Goal: Task Accomplishment & Management: Manage account settings

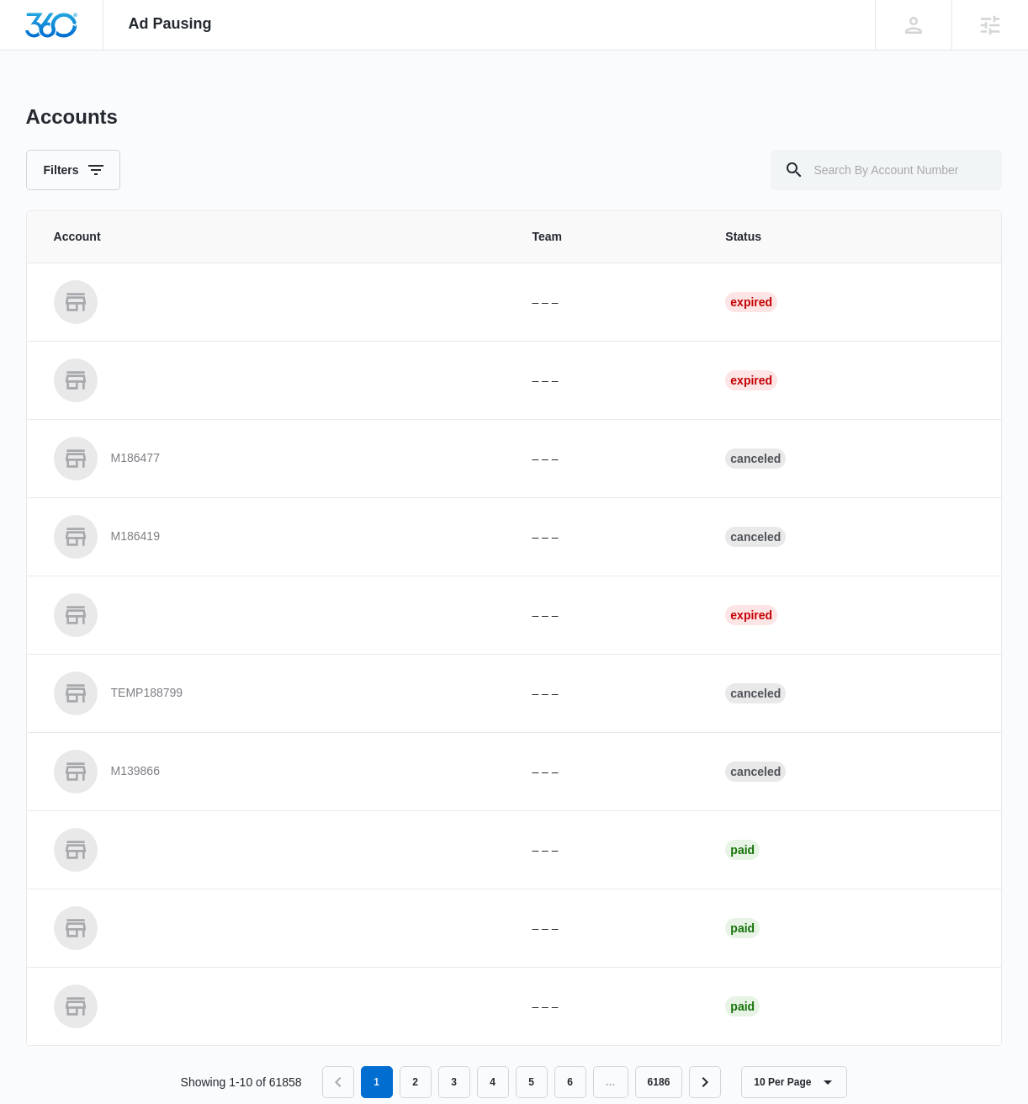
scroll to position [1, 0]
click at [867, 173] on input "text" at bounding box center [886, 169] width 231 height 40
paste input "M329499"
type input "M329499"
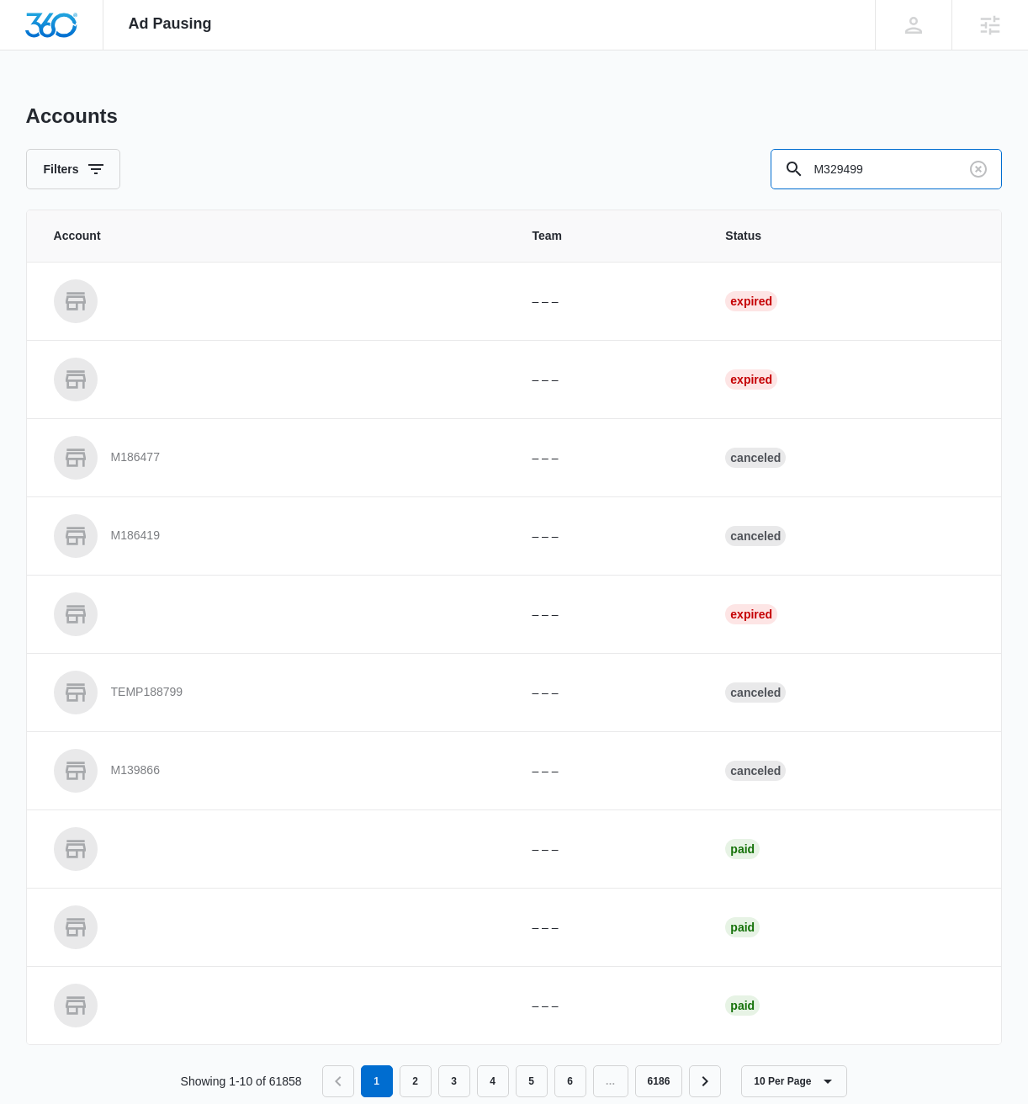
scroll to position [0, 0]
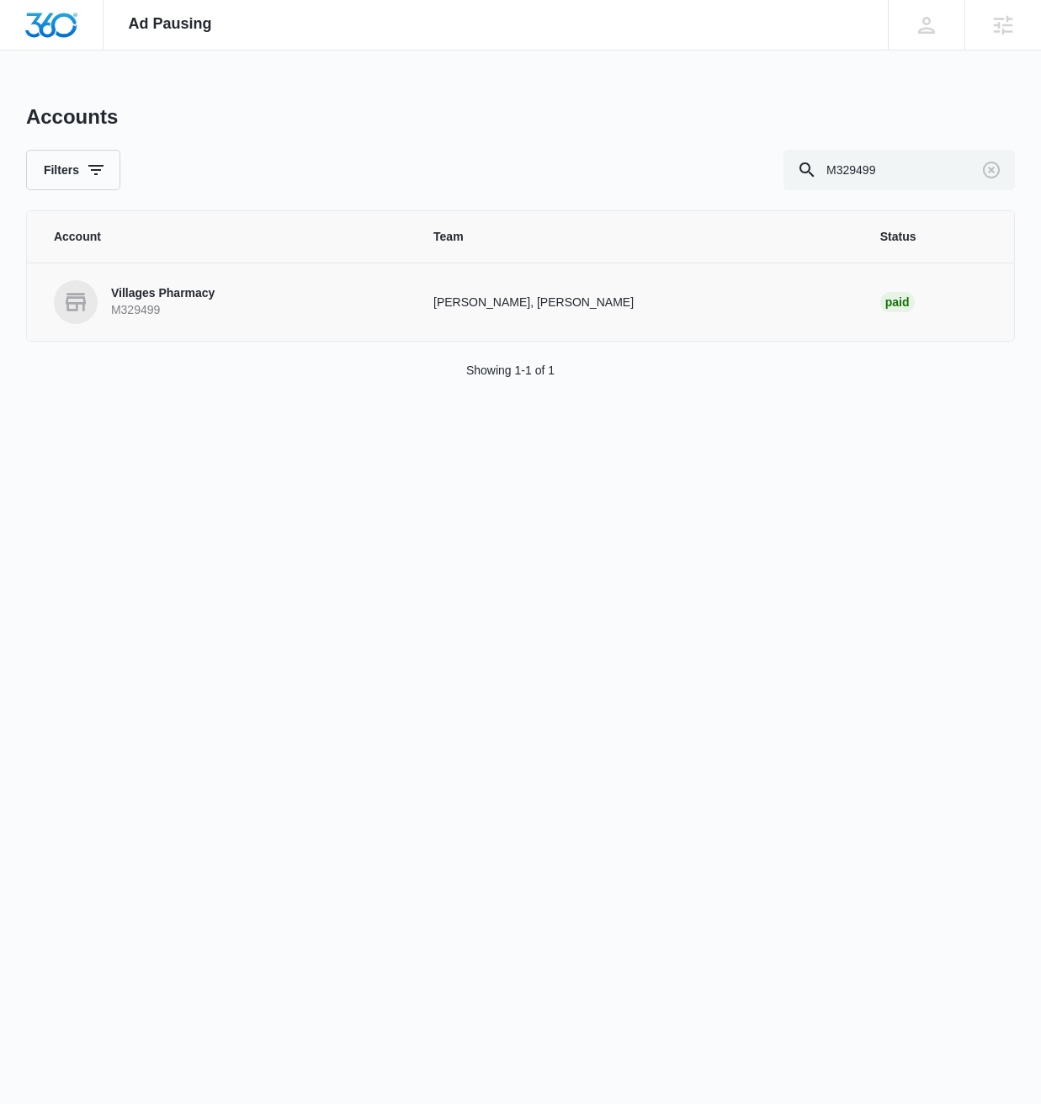
click at [188, 297] on p "Villages Pharmacy" at bounding box center [162, 293] width 103 height 17
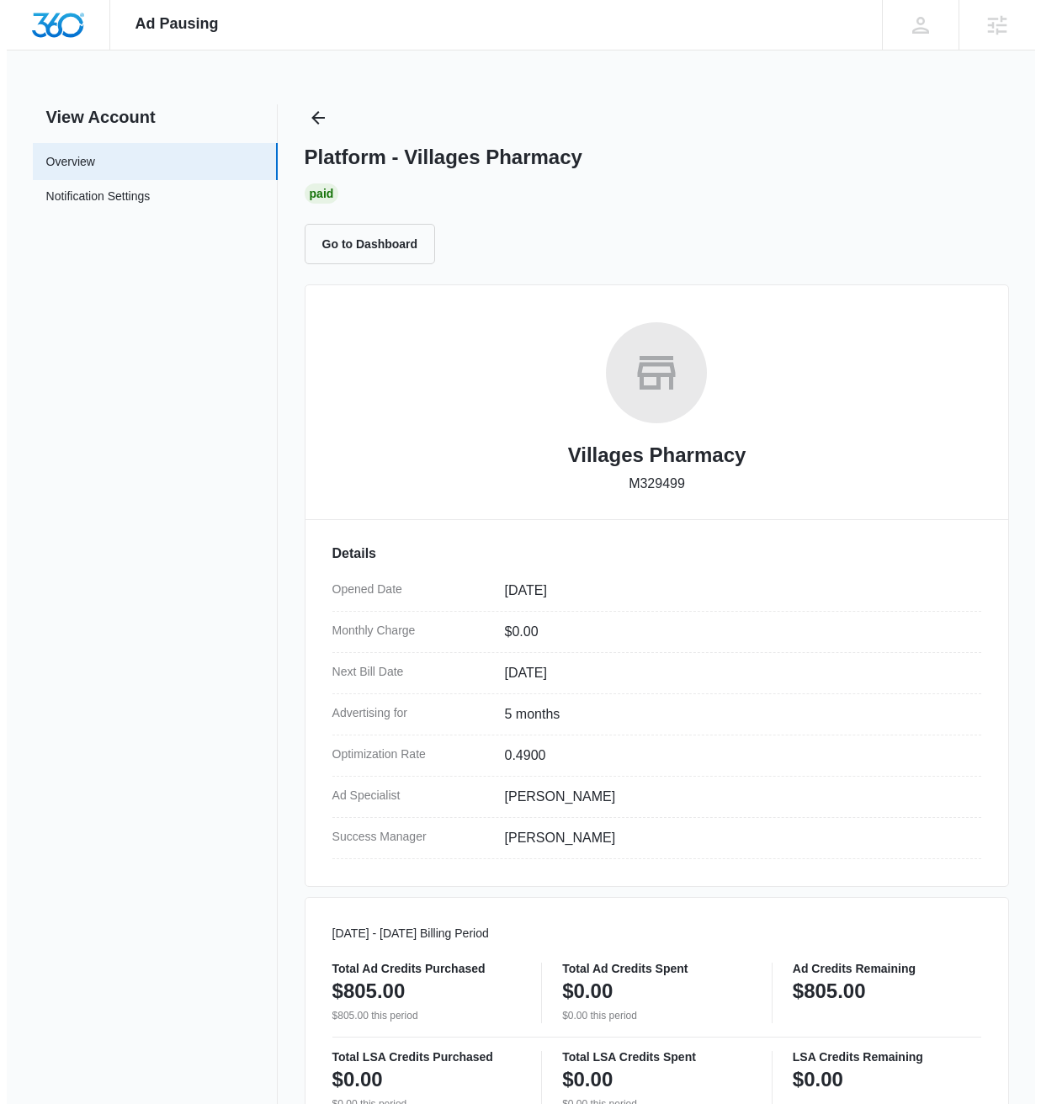
scroll to position [581, 0]
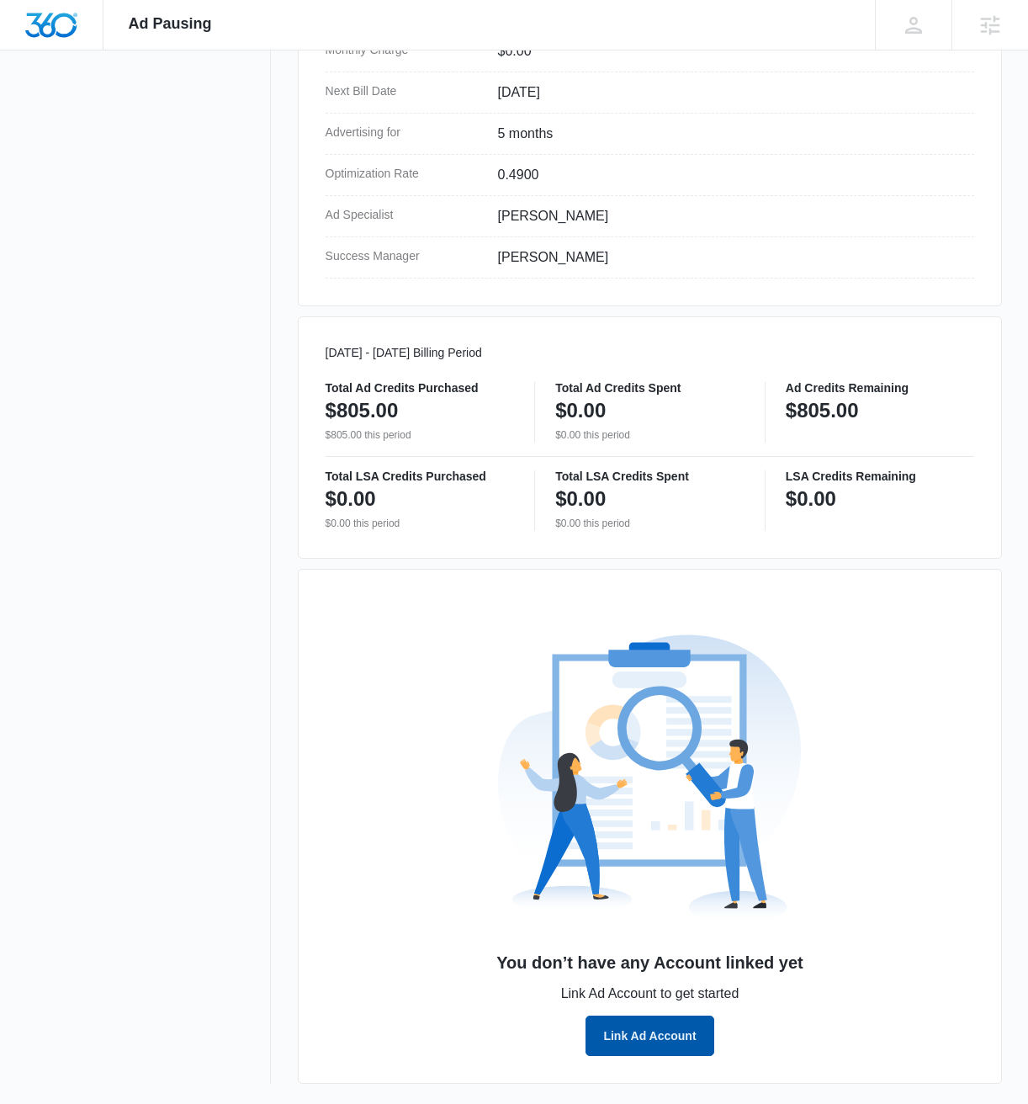
click at [660, 1046] on button "Link Ad Account" at bounding box center [650, 1036] width 128 height 40
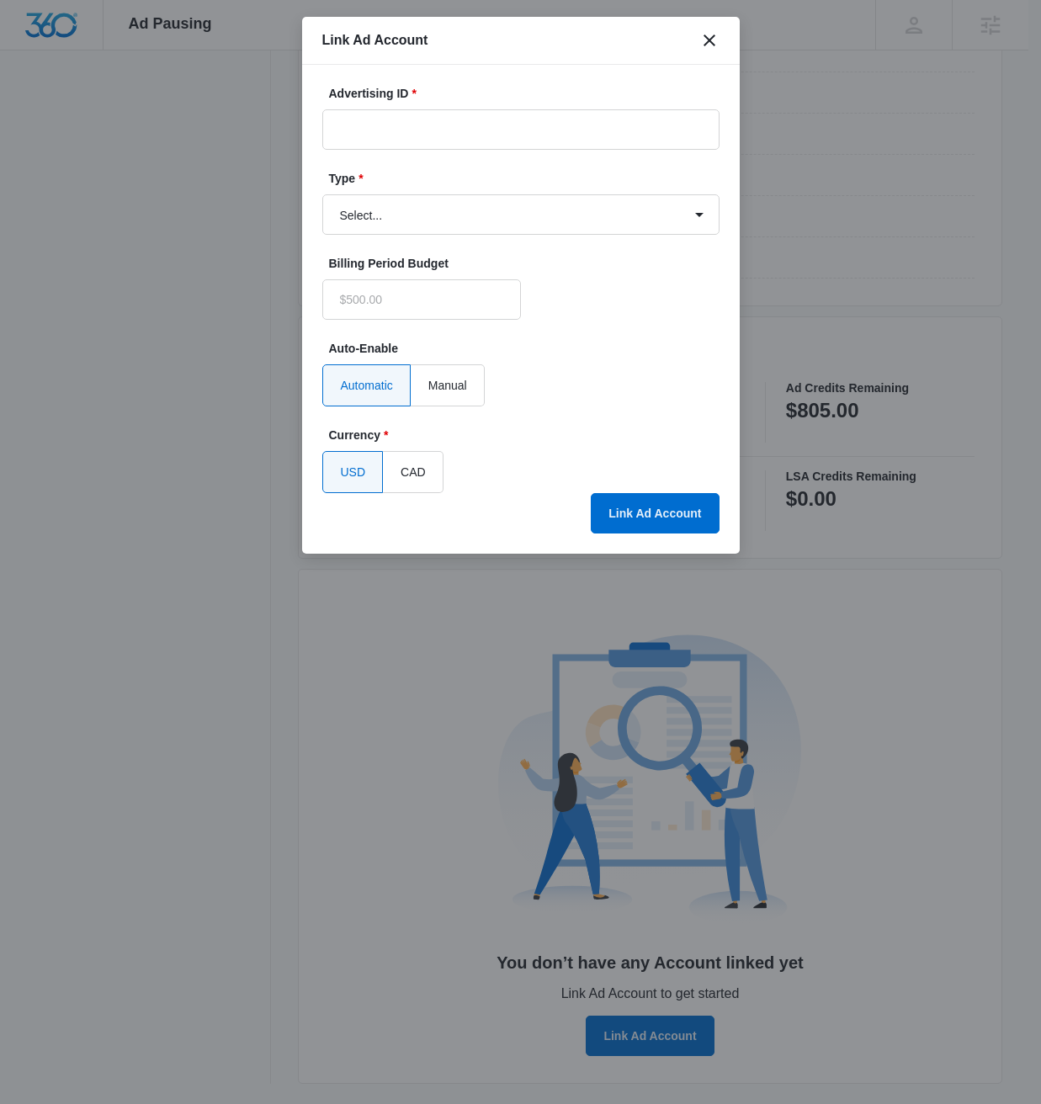
type input "$0.00"
click at [400, 127] on input "Advertising ID *" at bounding box center [520, 129] width 397 height 40
paste input "146-011-9680"
type input "146-011-9680"
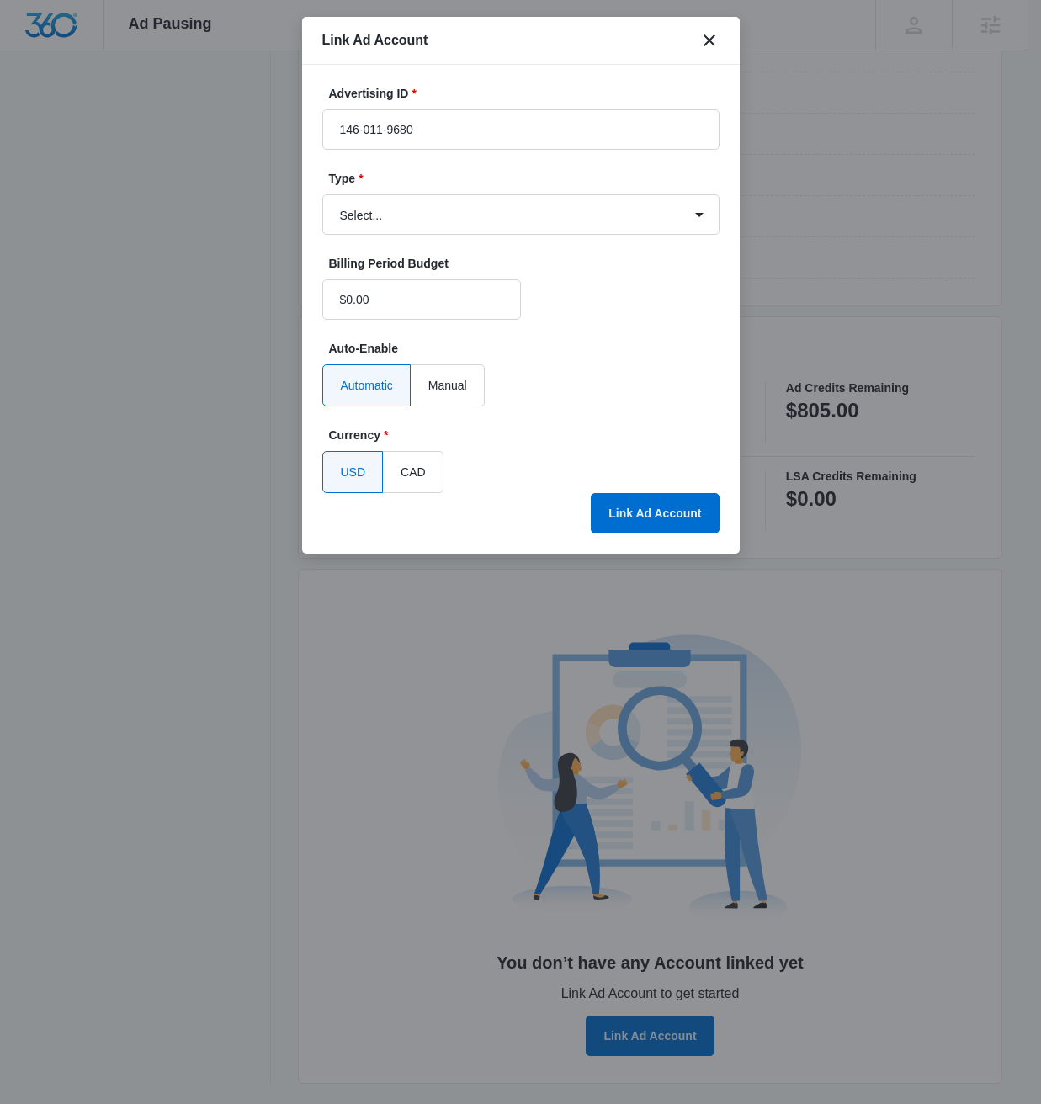
click at [508, 235] on form "Advertising ID * 146-011-9680 Type * Select... Bing Ads Facebook Ads Google Ads…" at bounding box center [520, 289] width 397 height 408
click at [483, 212] on select "Select... Bing Ads Facebook Ads Google Ads" at bounding box center [520, 214] width 397 height 40
select select "google"
click at [322, 194] on select "Select... Bing Ads Facebook Ads Google Ads" at bounding box center [520, 214] width 397 height 40
click at [635, 517] on button "Link Ad Account" at bounding box center [655, 513] width 128 height 40
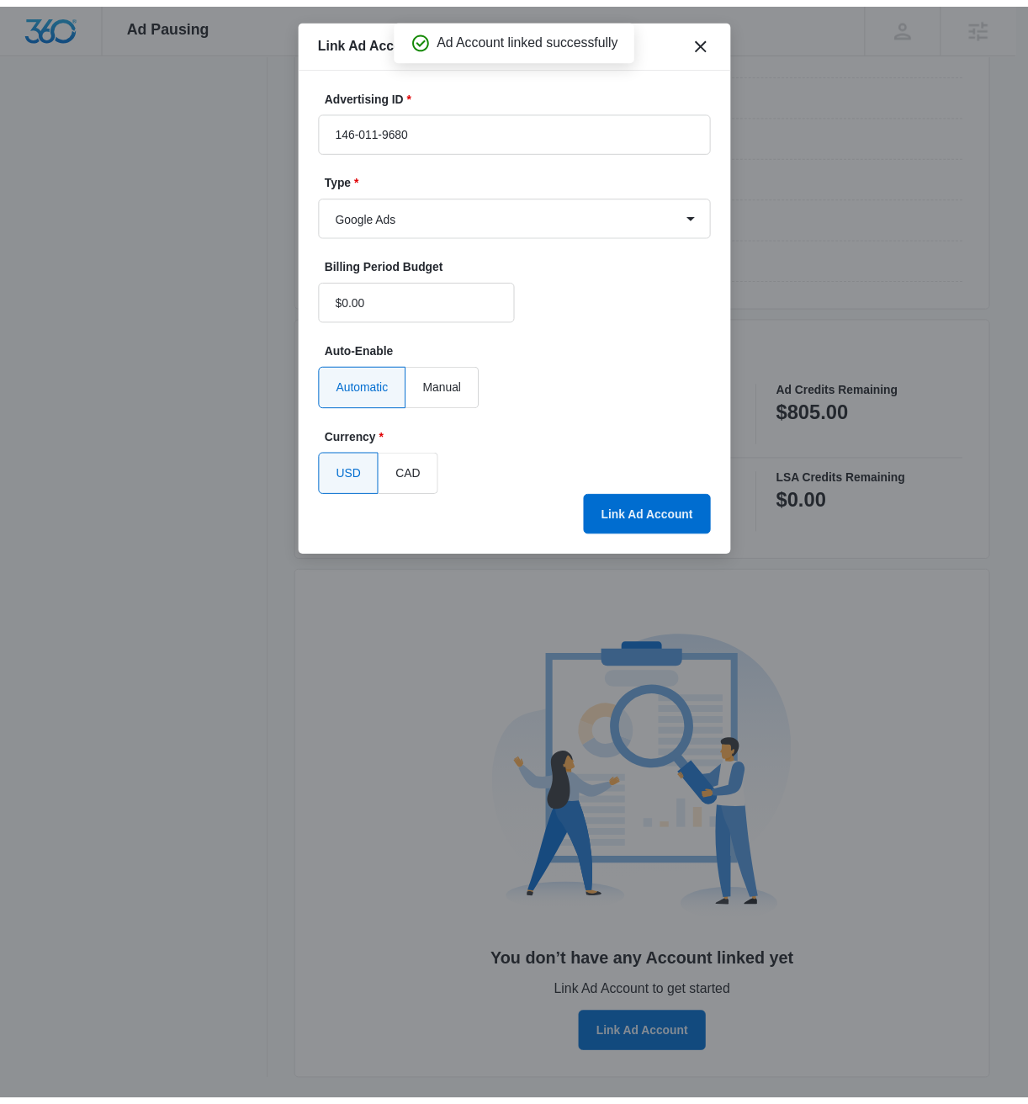
scroll to position [273, 0]
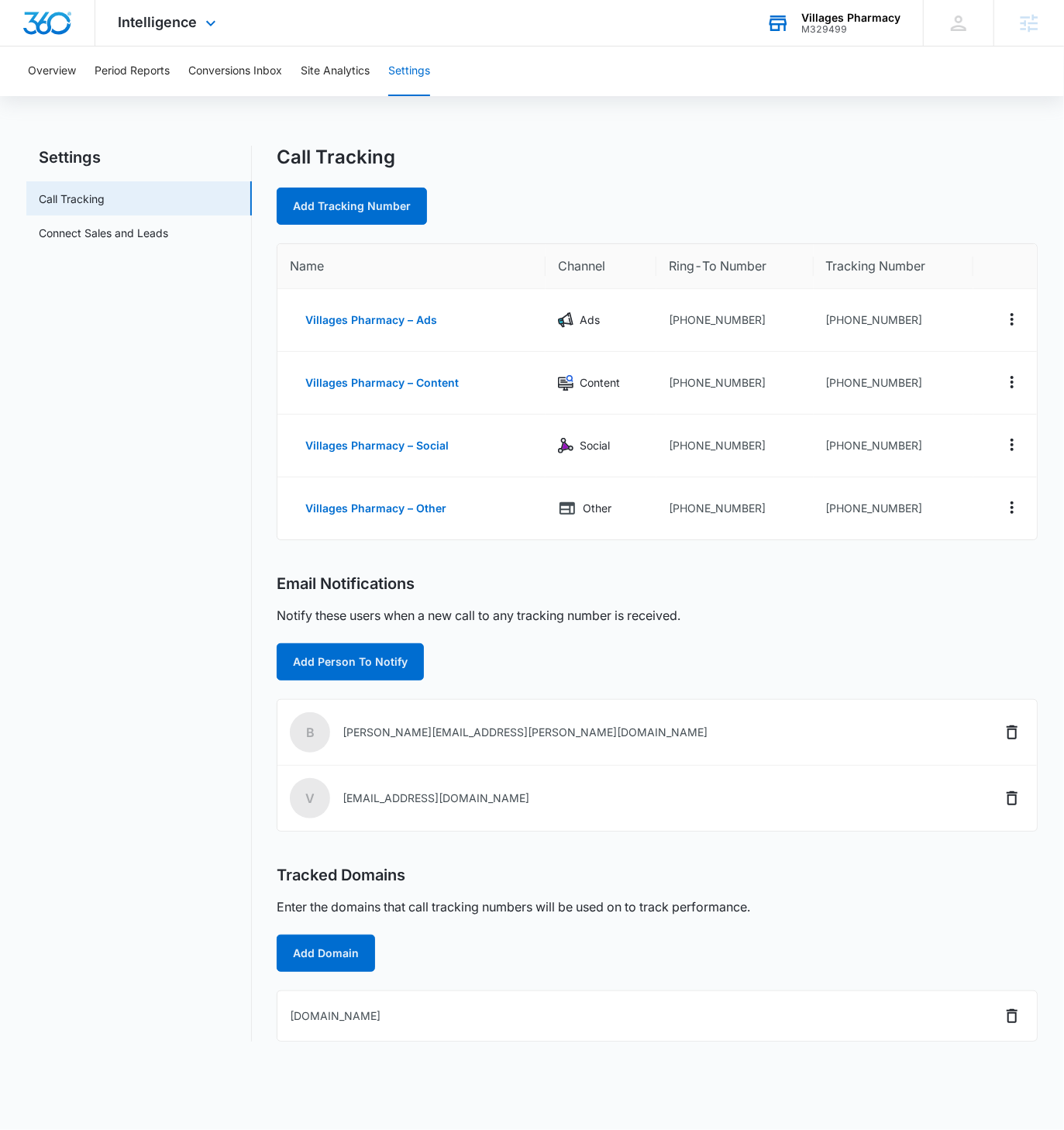
click at [835, 26] on div "M329499" at bounding box center [851, 29] width 99 height 11
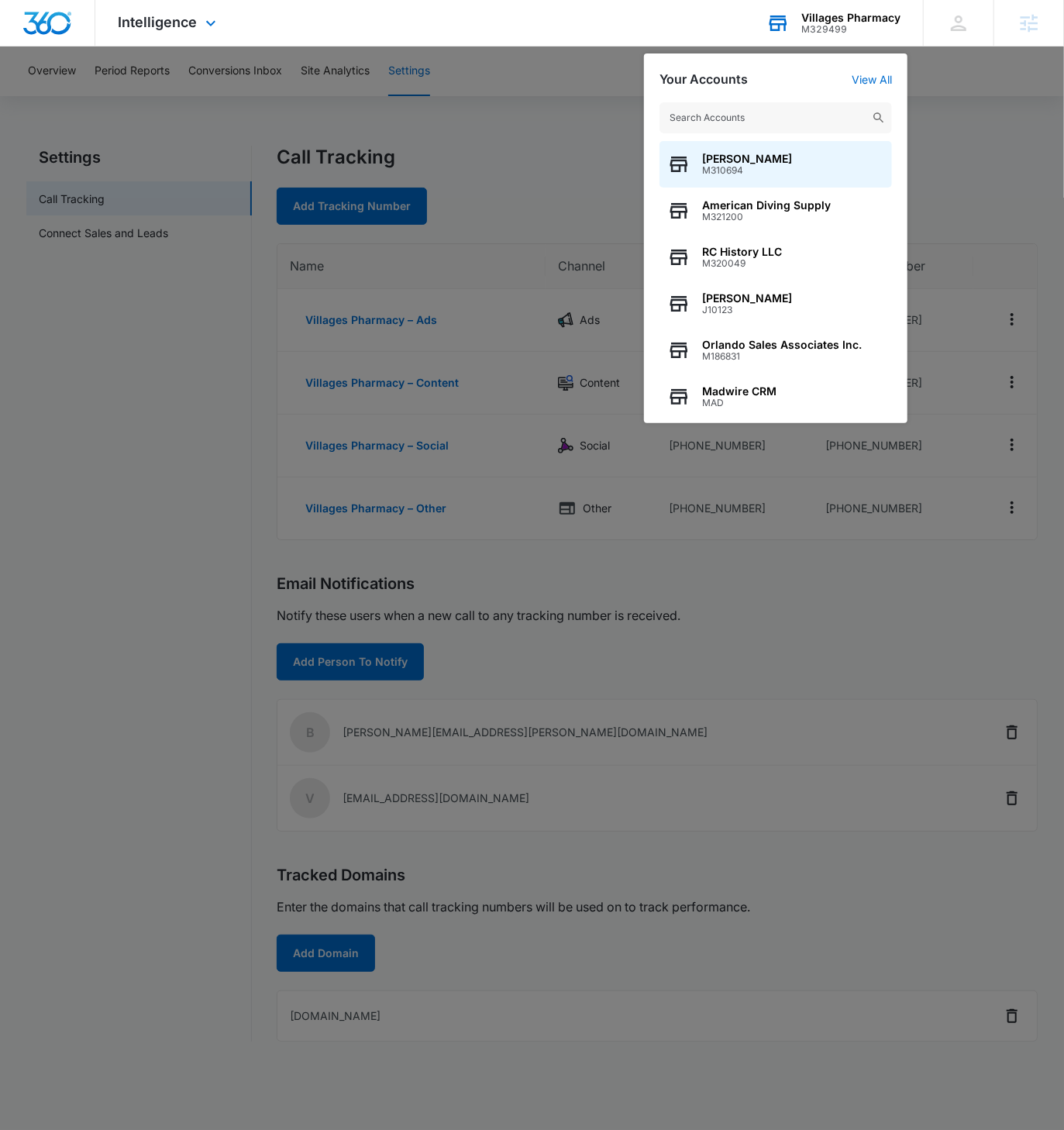
click at [796, 115] on input "text" at bounding box center [776, 118] width 232 height 31
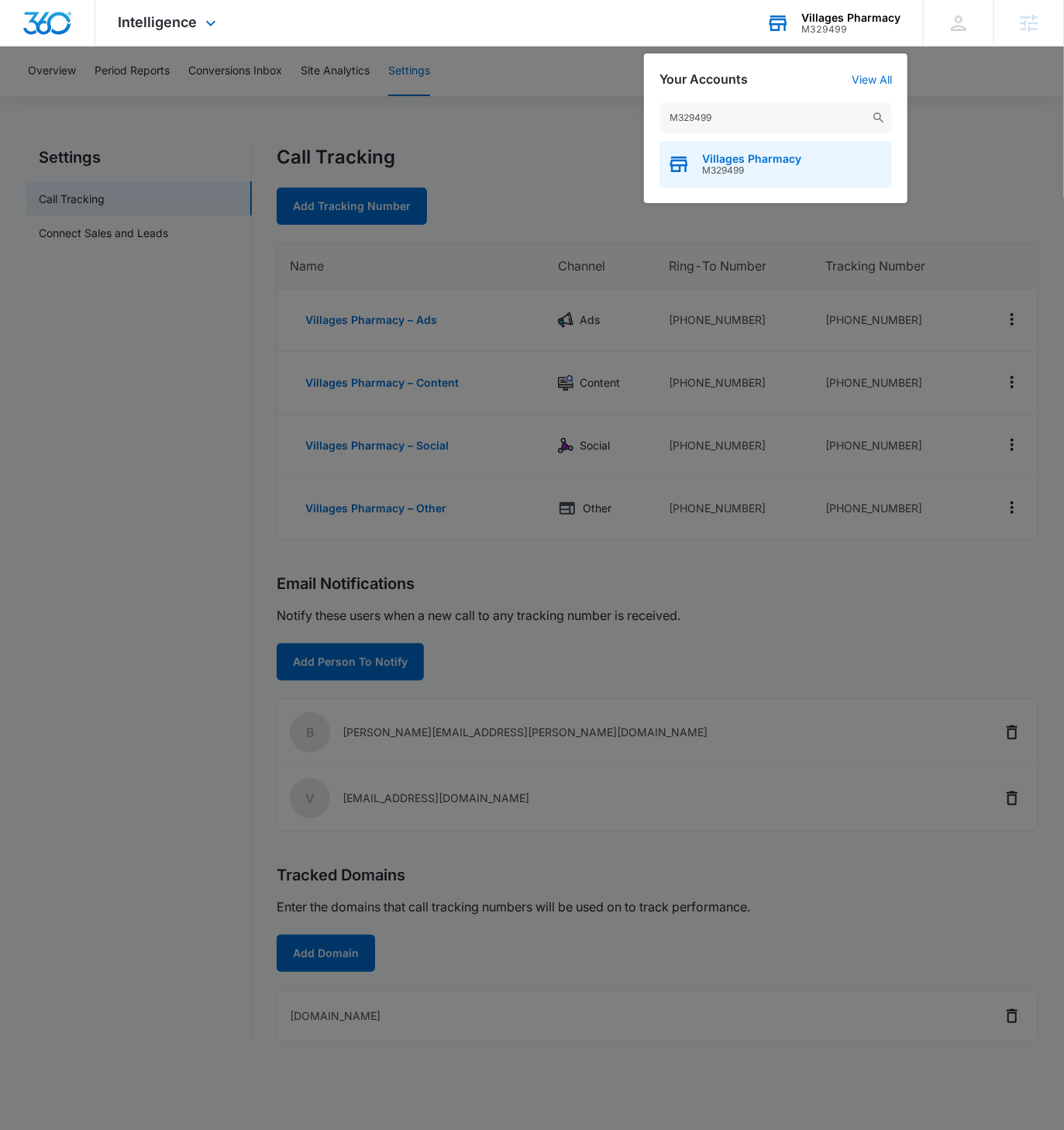
type input "M329499"
click at [760, 169] on span "M329499" at bounding box center [752, 170] width 99 height 11
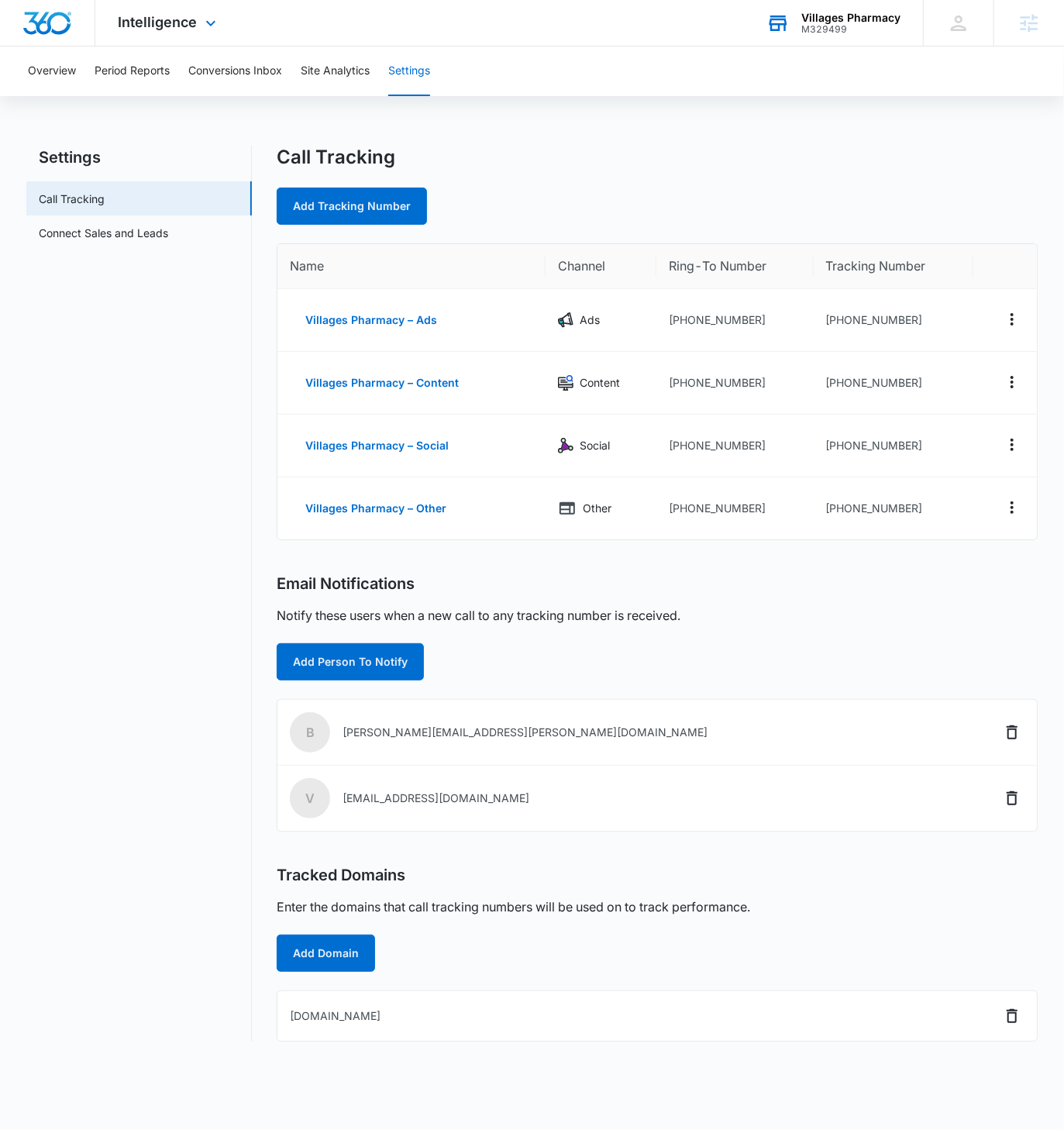
click at [882, 27] on div "M329499" at bounding box center [851, 29] width 99 height 11
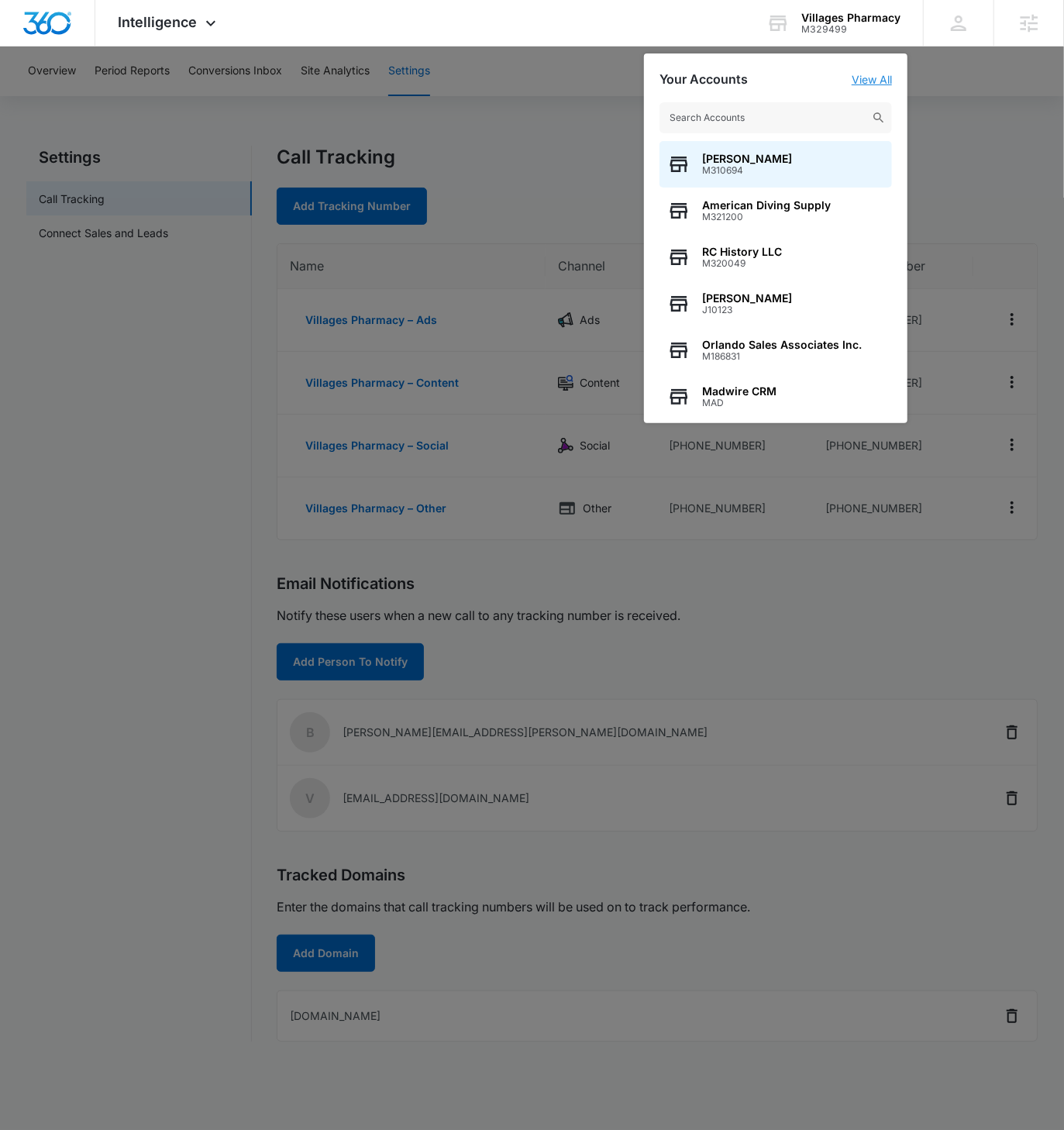
click at [859, 78] on link "View All" at bounding box center [872, 79] width 41 height 13
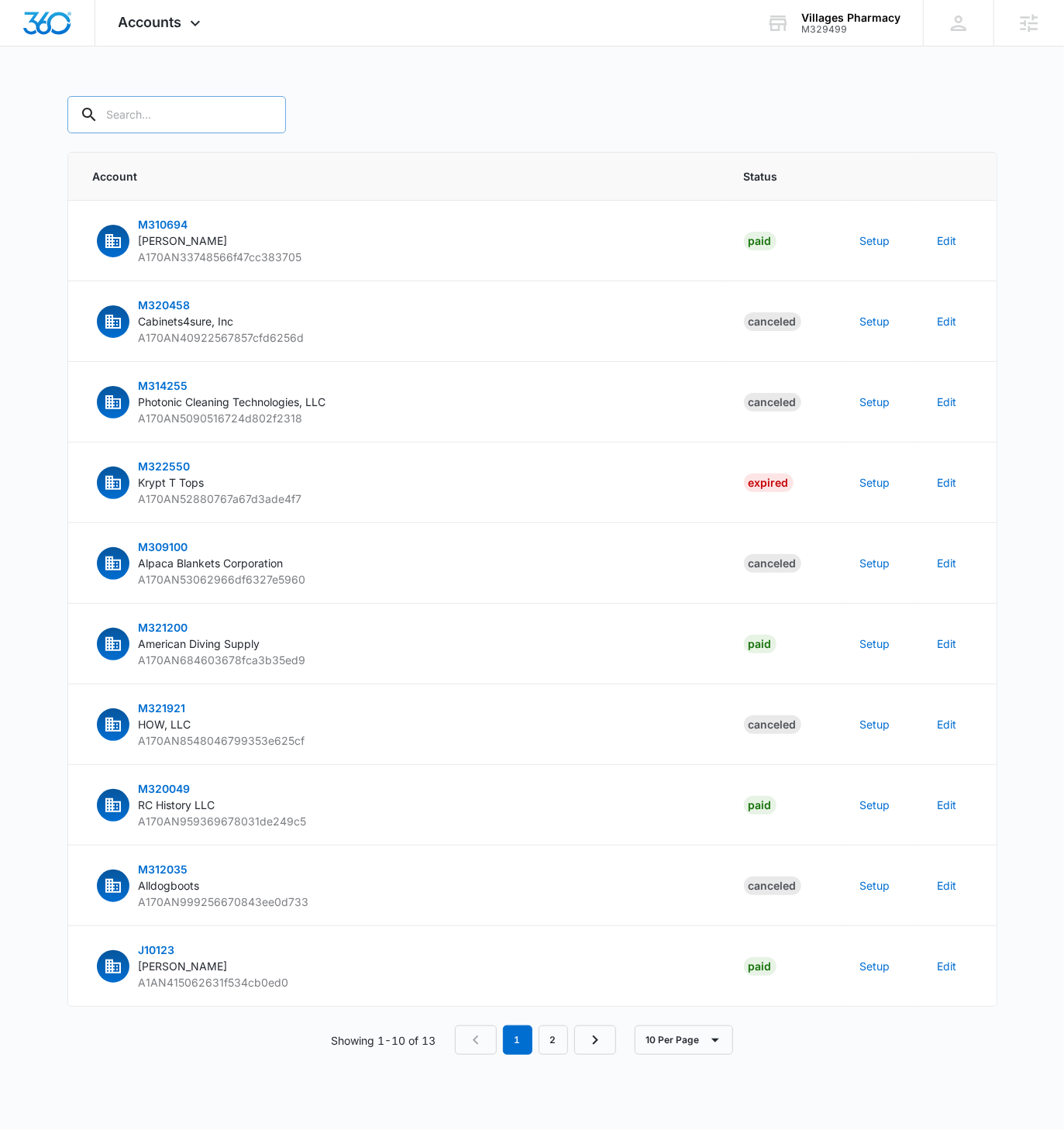
click at [152, 120] on input "text" at bounding box center [176, 114] width 218 height 37
click at [150, 121] on input "text" at bounding box center [176, 114] width 218 height 37
paste input "M329499"
type input "M329499"
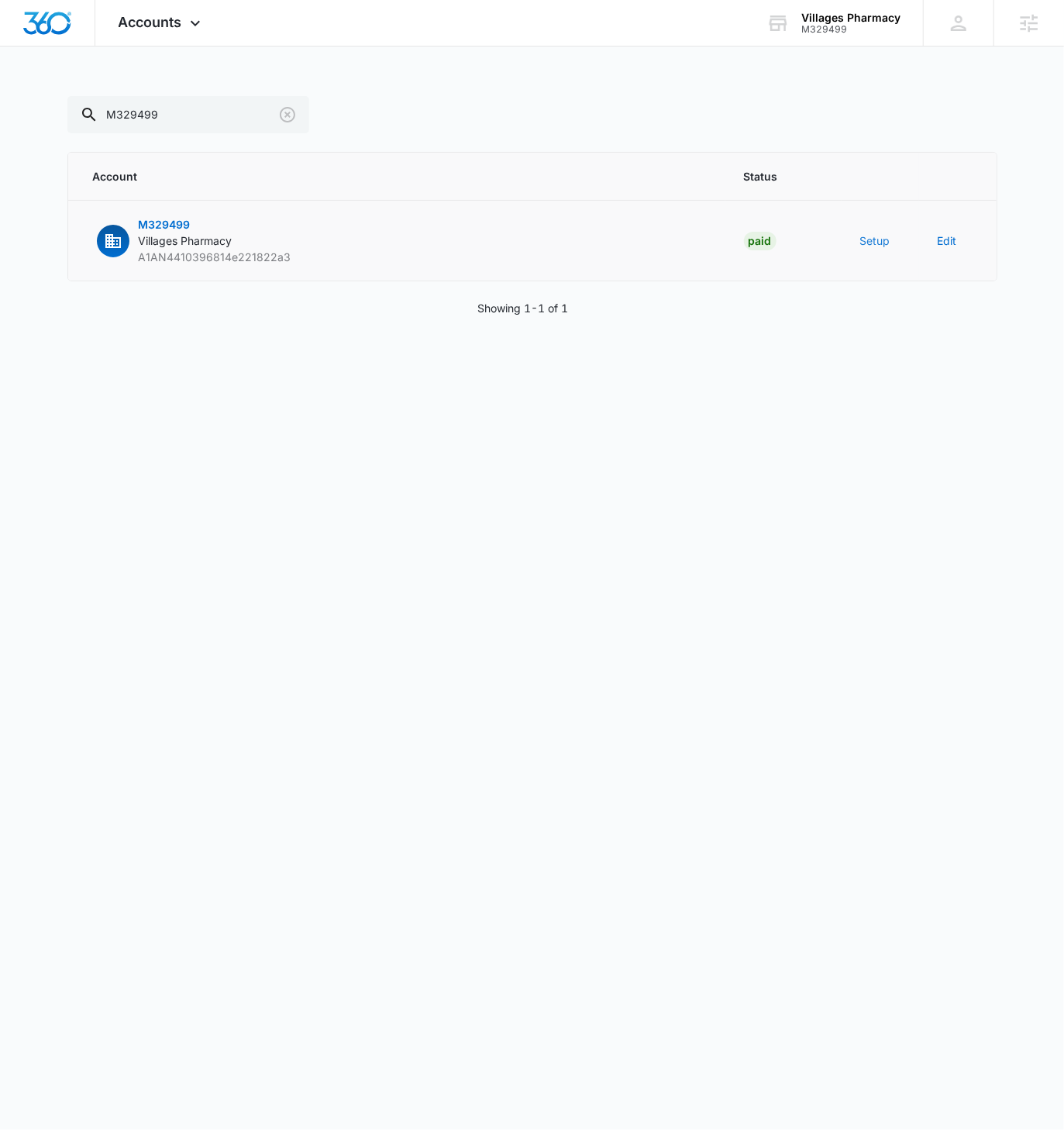
click at [878, 237] on button "Setup" at bounding box center [875, 240] width 30 height 17
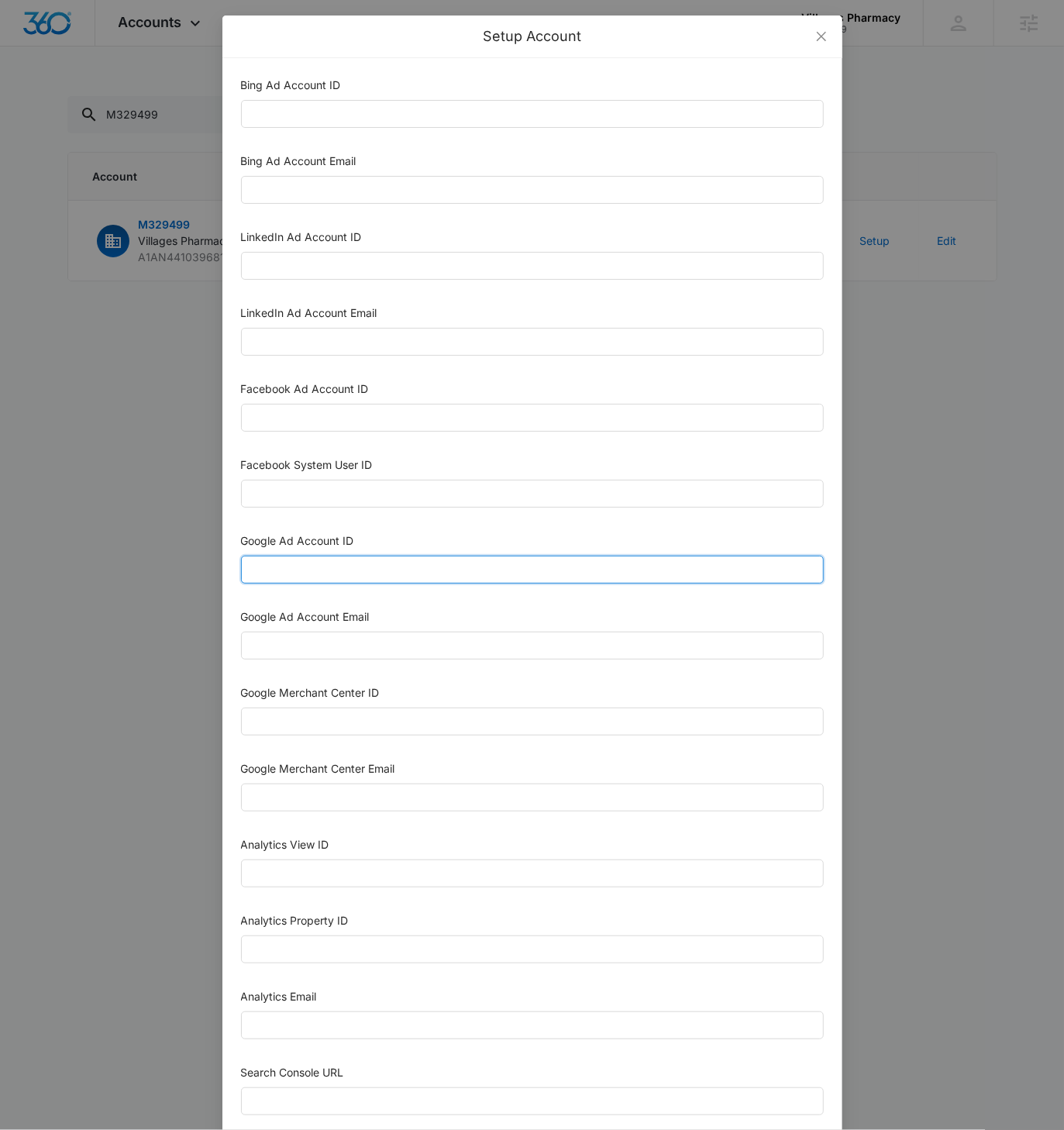
click at [299, 559] on input "Google Ad Account ID" at bounding box center [532, 569] width 583 height 28
paste input "146-011-9680"
type input "146-011-9680"
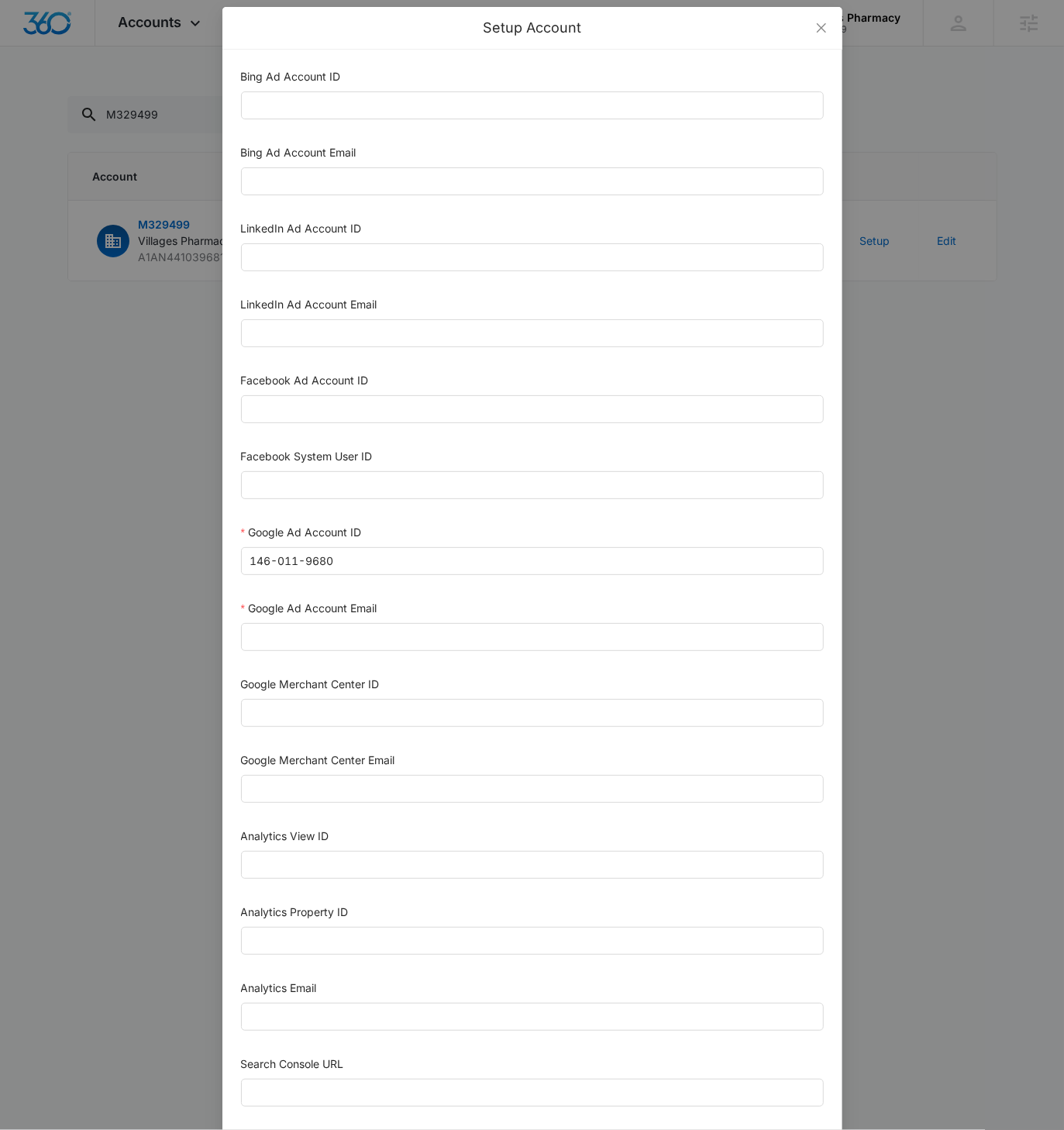
scroll to position [12, 0]
click at [361, 913] on div "Analytics Property ID" at bounding box center [532, 912] width 583 height 23
click at [362, 913] on div "Analytics Property ID" at bounding box center [532, 912] width 583 height 23
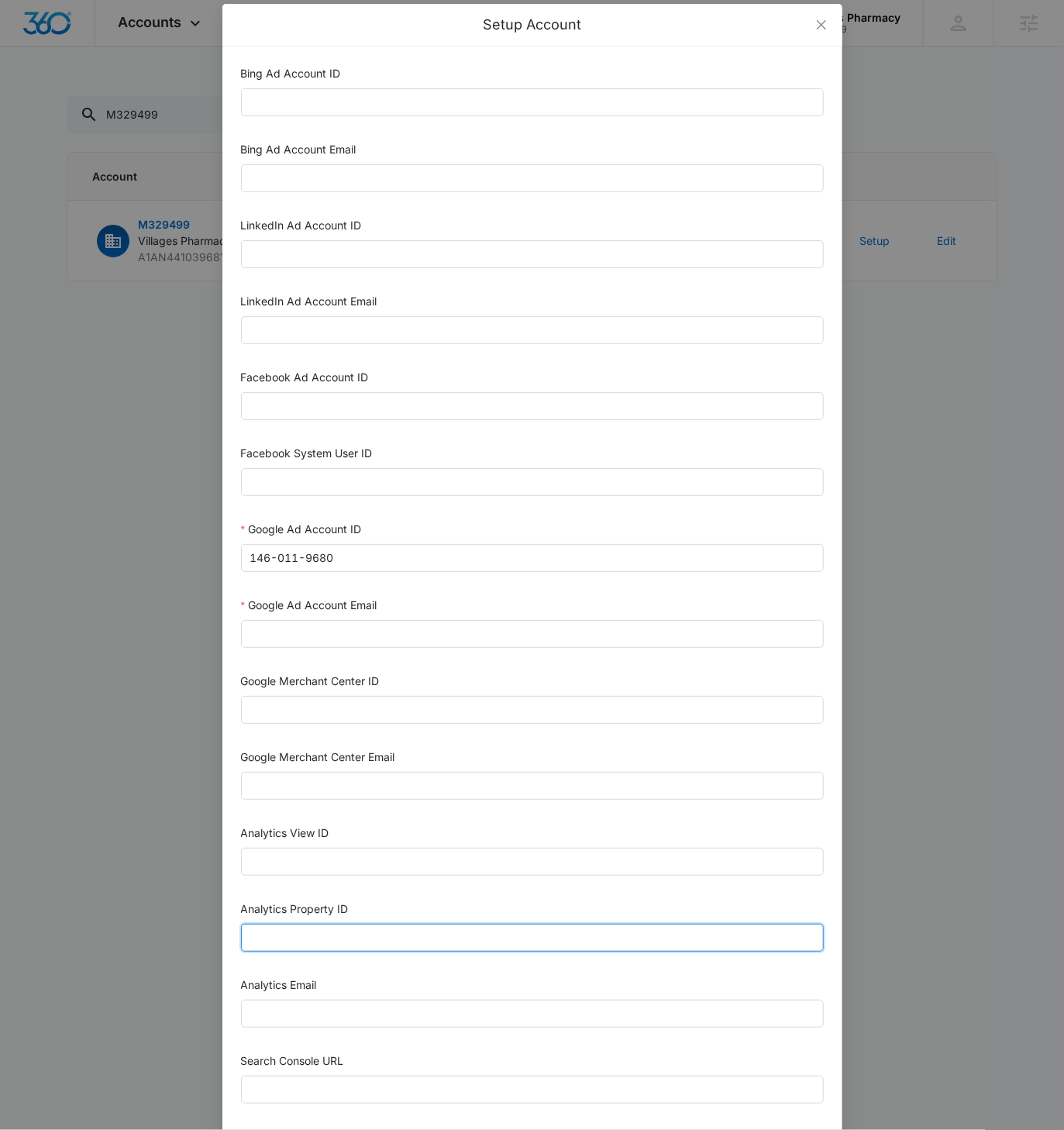
click at [347, 926] on input "Analytics Property ID" at bounding box center [532, 938] width 583 height 28
paste input "508001566"
type input "508001566"
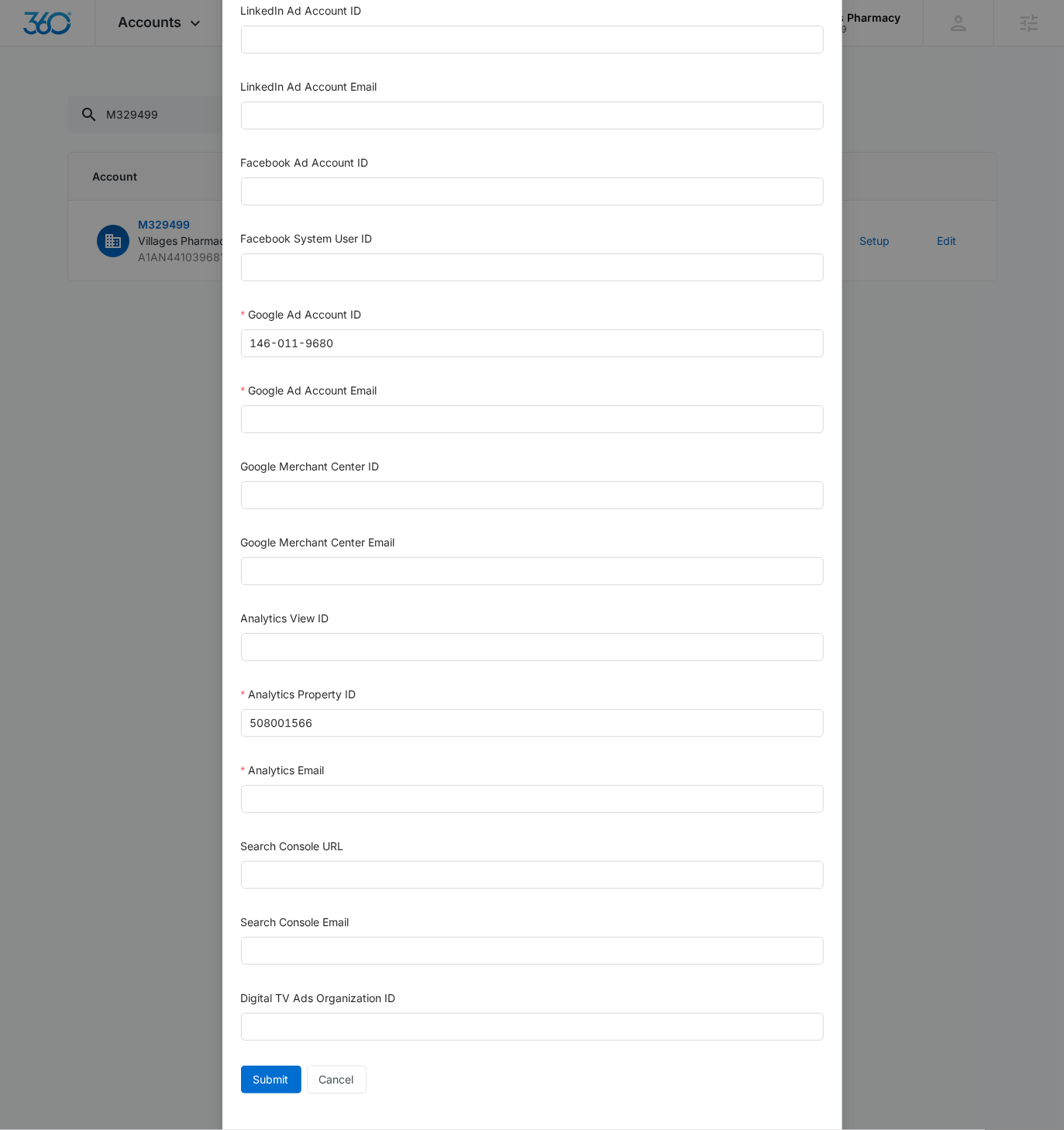
scroll to position [240, 0]
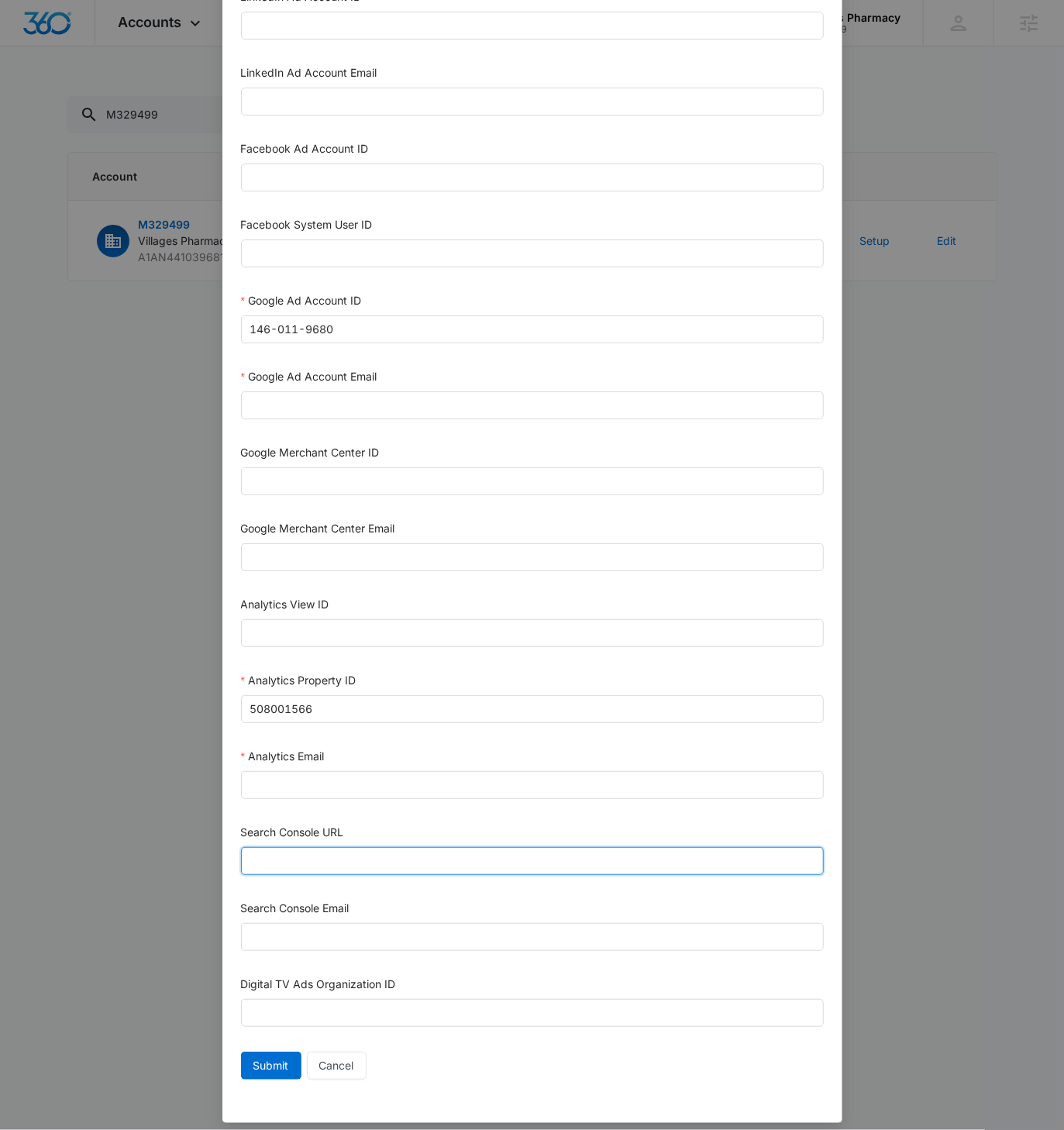
click at [313, 851] on input "Search Console URL" at bounding box center [532, 861] width 583 height 28
paste input "https://villagespharmacyrx.com"
drag, startPoint x: 266, startPoint y: 848, endPoint x: 296, endPoint y: 862, distance: 33.1
click at [266, 848] on input "https://villagespharmacyrx.com" at bounding box center [532, 861] width 583 height 28
type input "https://villagespharmacyrx.com"
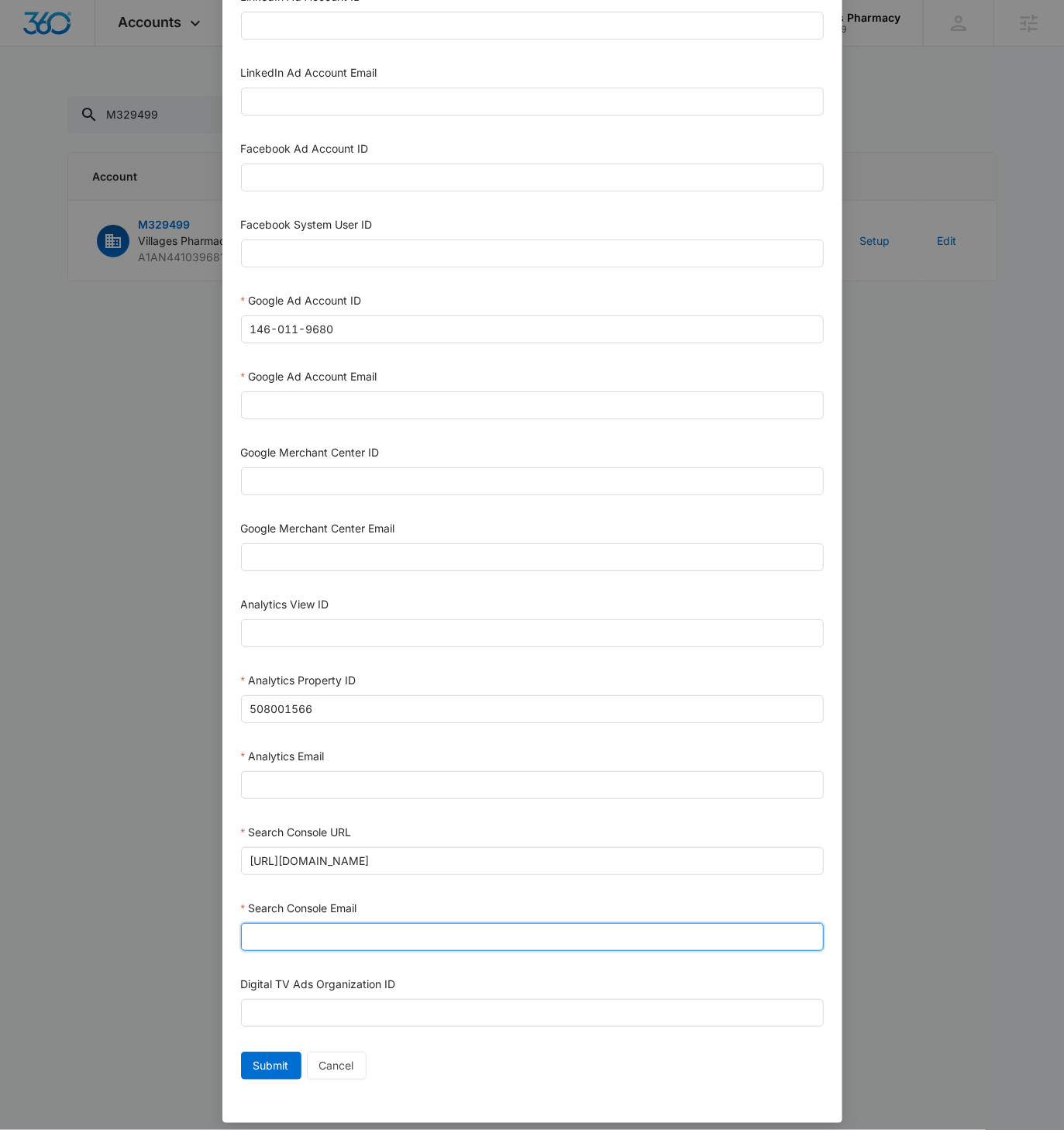
click at [283, 927] on input "Search Console Email" at bounding box center [532, 937] width 583 height 28
paste input "M360+Accounts1023@madwiremedia.com"
type input "M360+Accounts1023@madwiremedia.com"
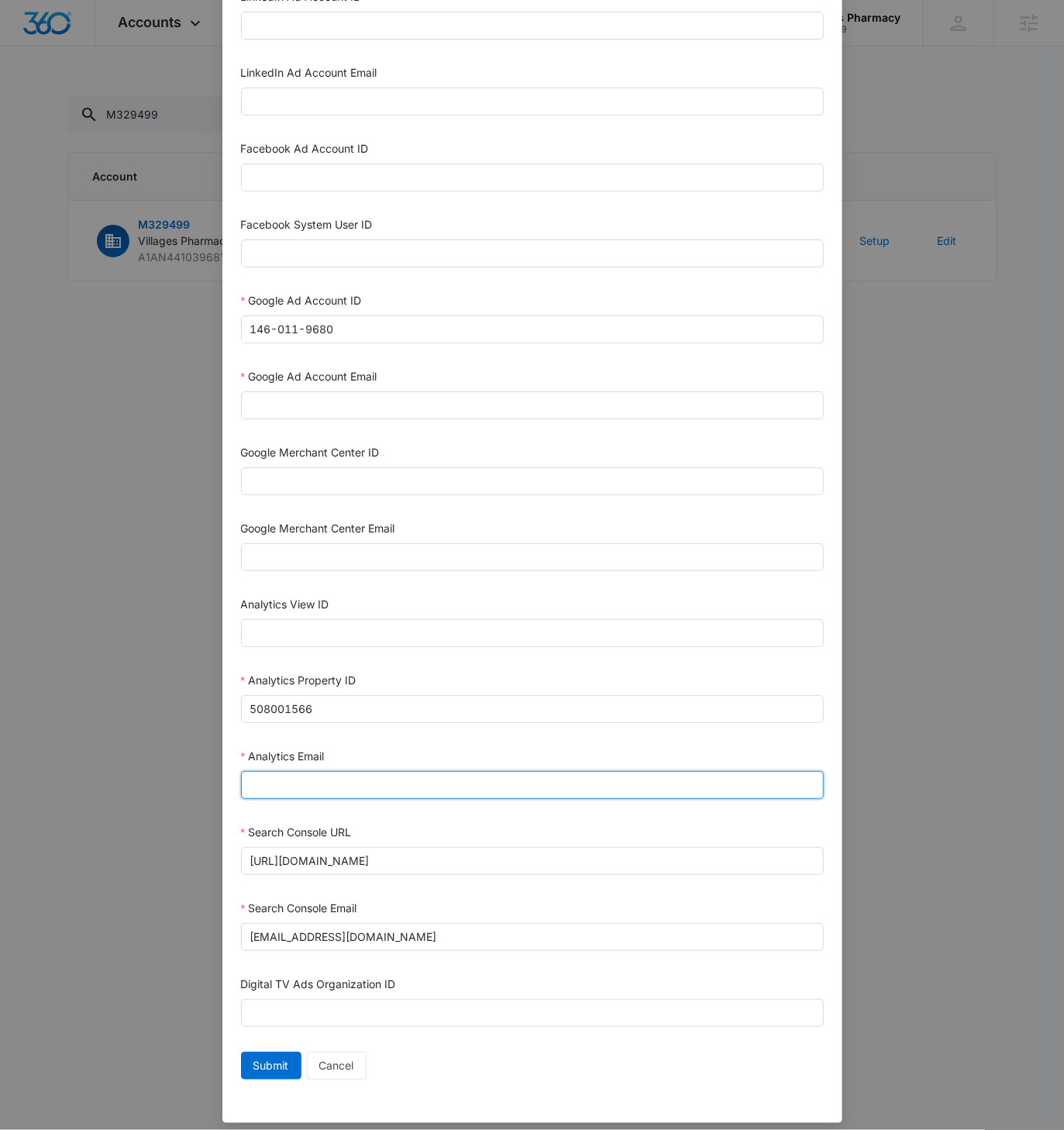
click at [265, 778] on input "Analytics Email" at bounding box center [532, 785] width 583 height 28
paste input "M360+Accounts1023@madwiremedia.com"
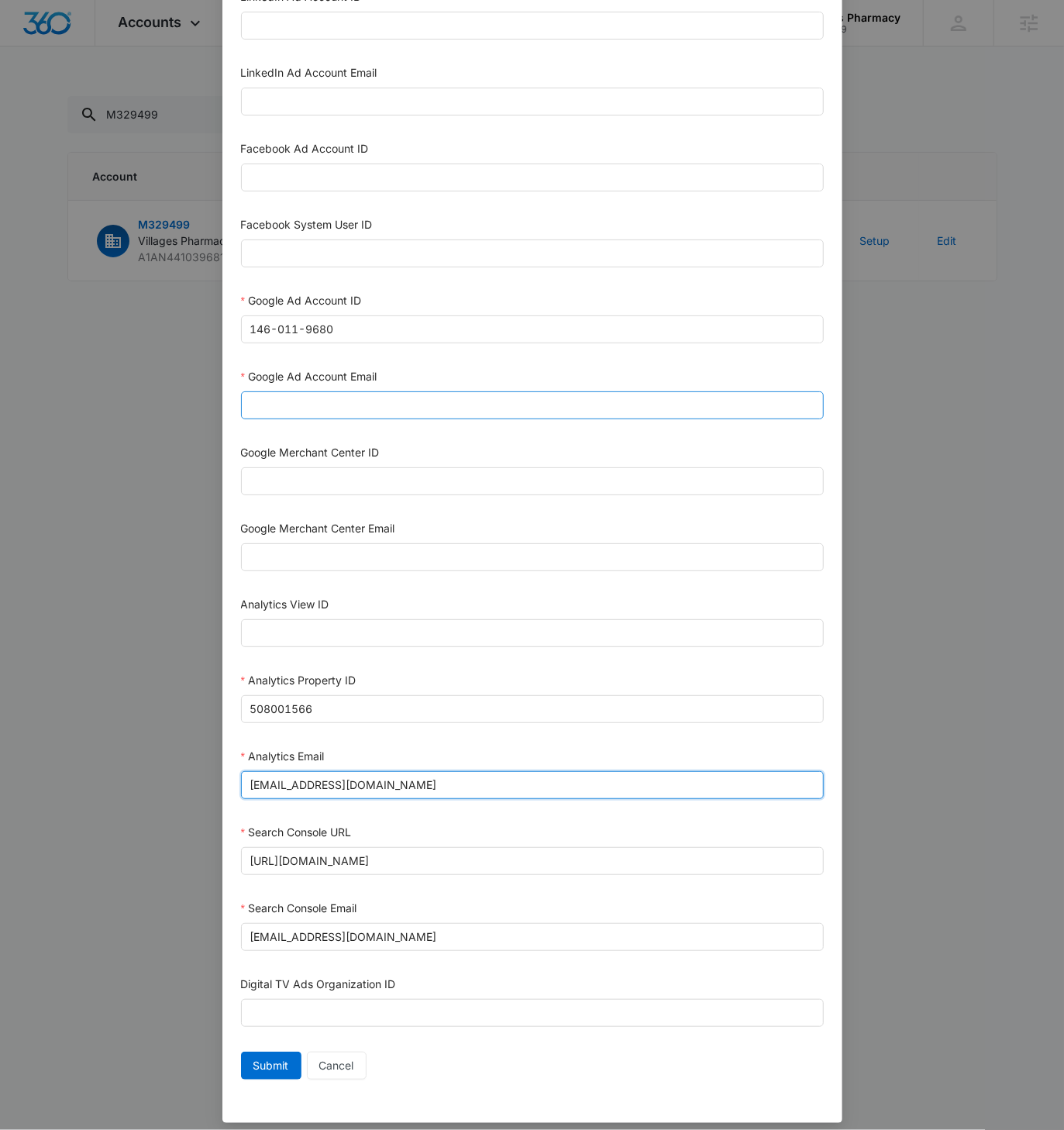
type input "M360+Accounts1023@madwiremedia.com"
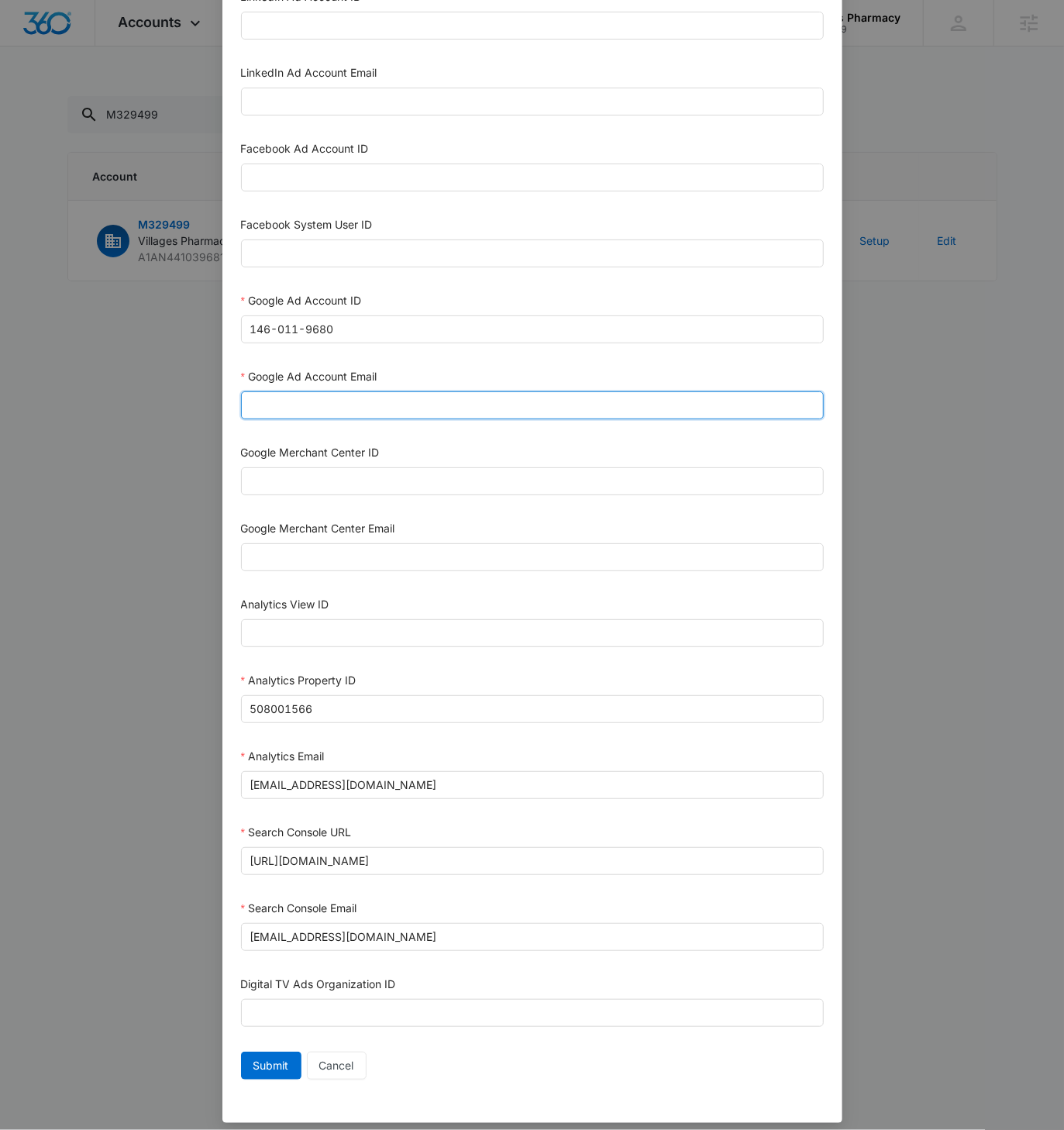
click at [276, 393] on input "Google Ad Account Email" at bounding box center [532, 405] width 583 height 28
paste input "M360+Accounts1023@madwiremedia.com"
type input "M360+Accounts1023@madwiremedia.com"
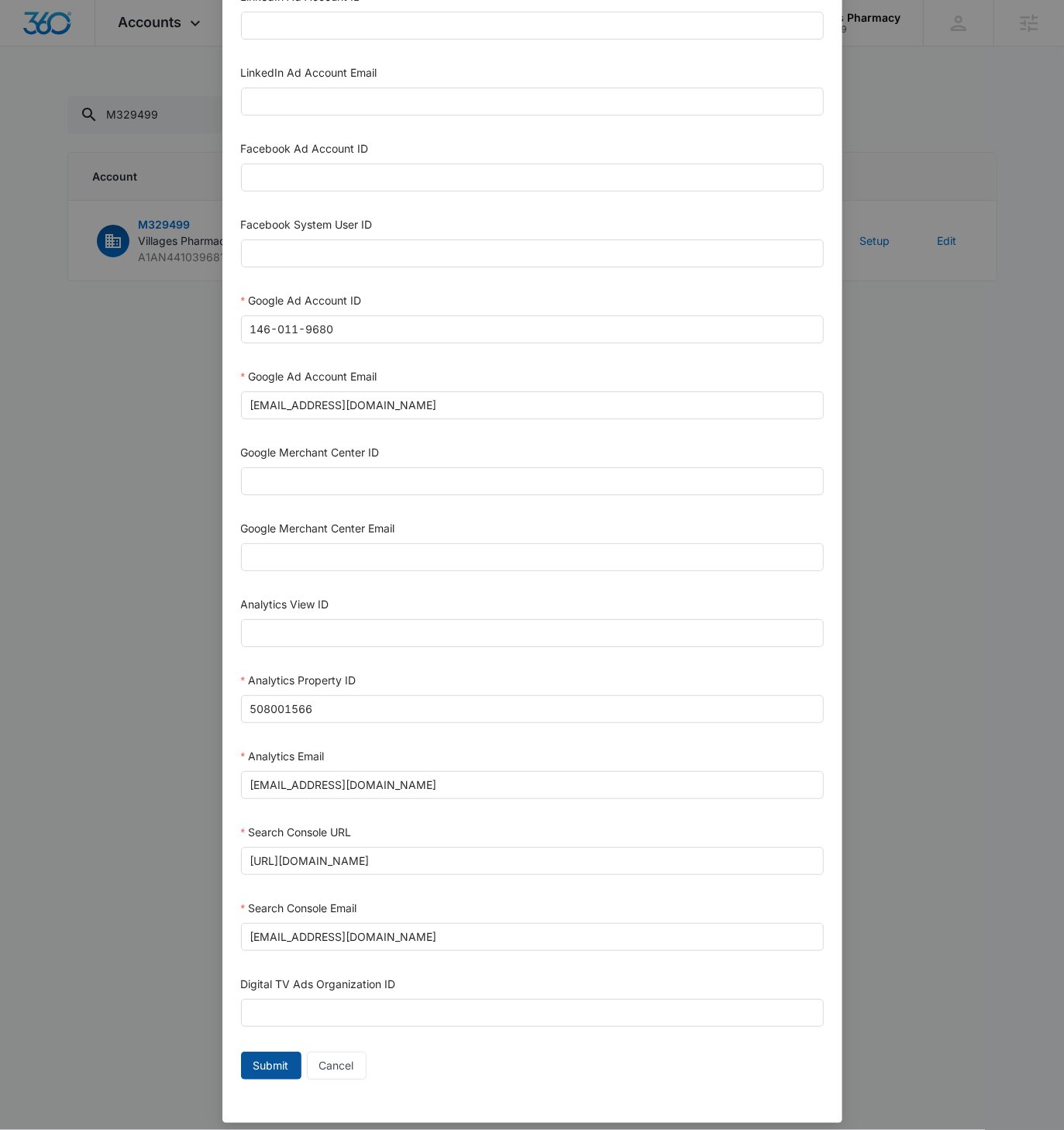
click at [265, 1039] on form "Bing Ad Account ID Bing Ad Account Email LinkedIn Ad Account ID LinkedIn Ad Acc…" at bounding box center [532, 460] width 583 height 1249
drag, startPoint x: 271, startPoint y: 1053, endPoint x: 320, endPoint y: 1066, distance: 50.7
click at [271, 1057] on span "Submit" at bounding box center [271, 1066] width 36 height 17
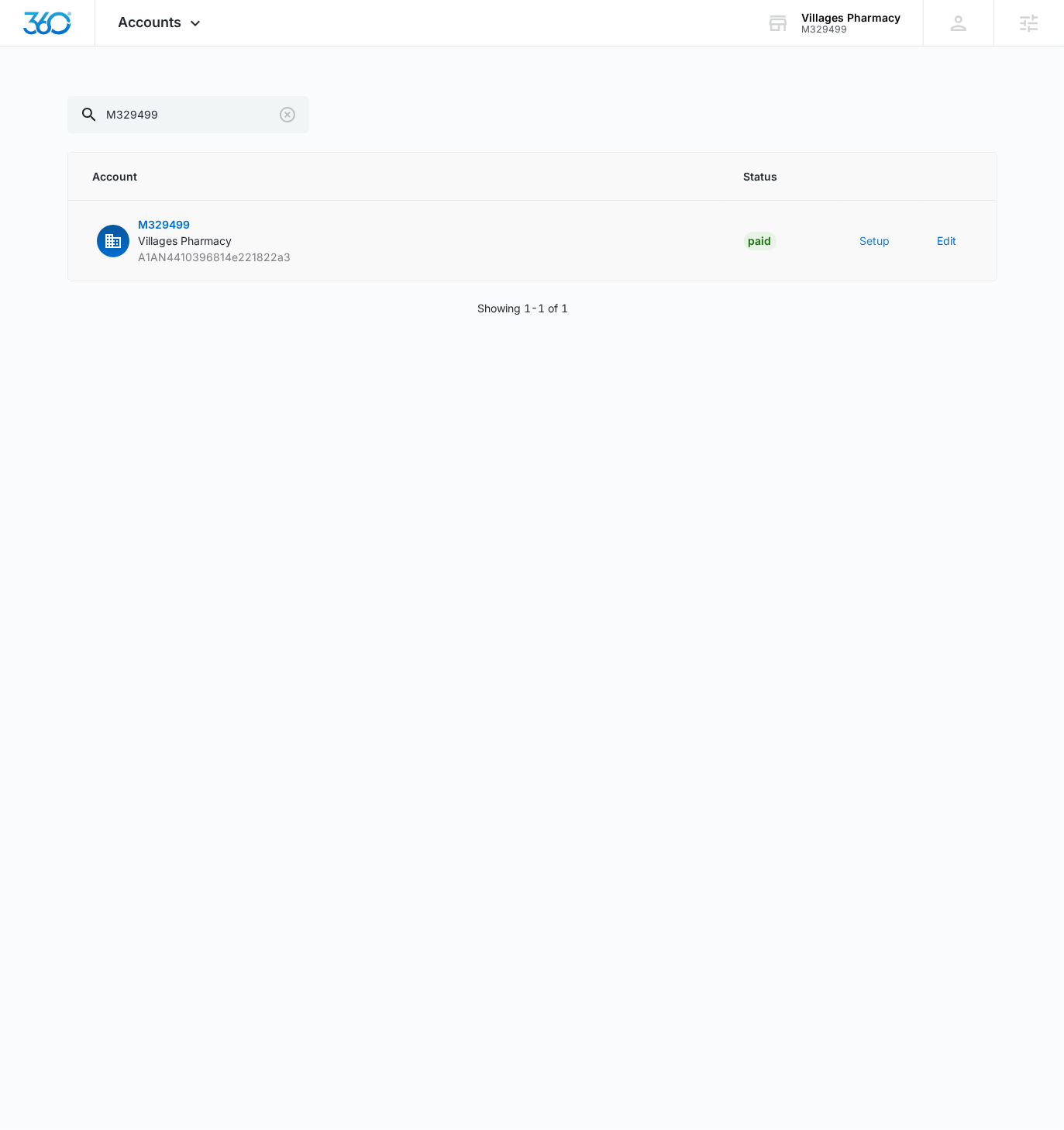
click at [875, 242] on button "Setup" at bounding box center [875, 240] width 30 height 17
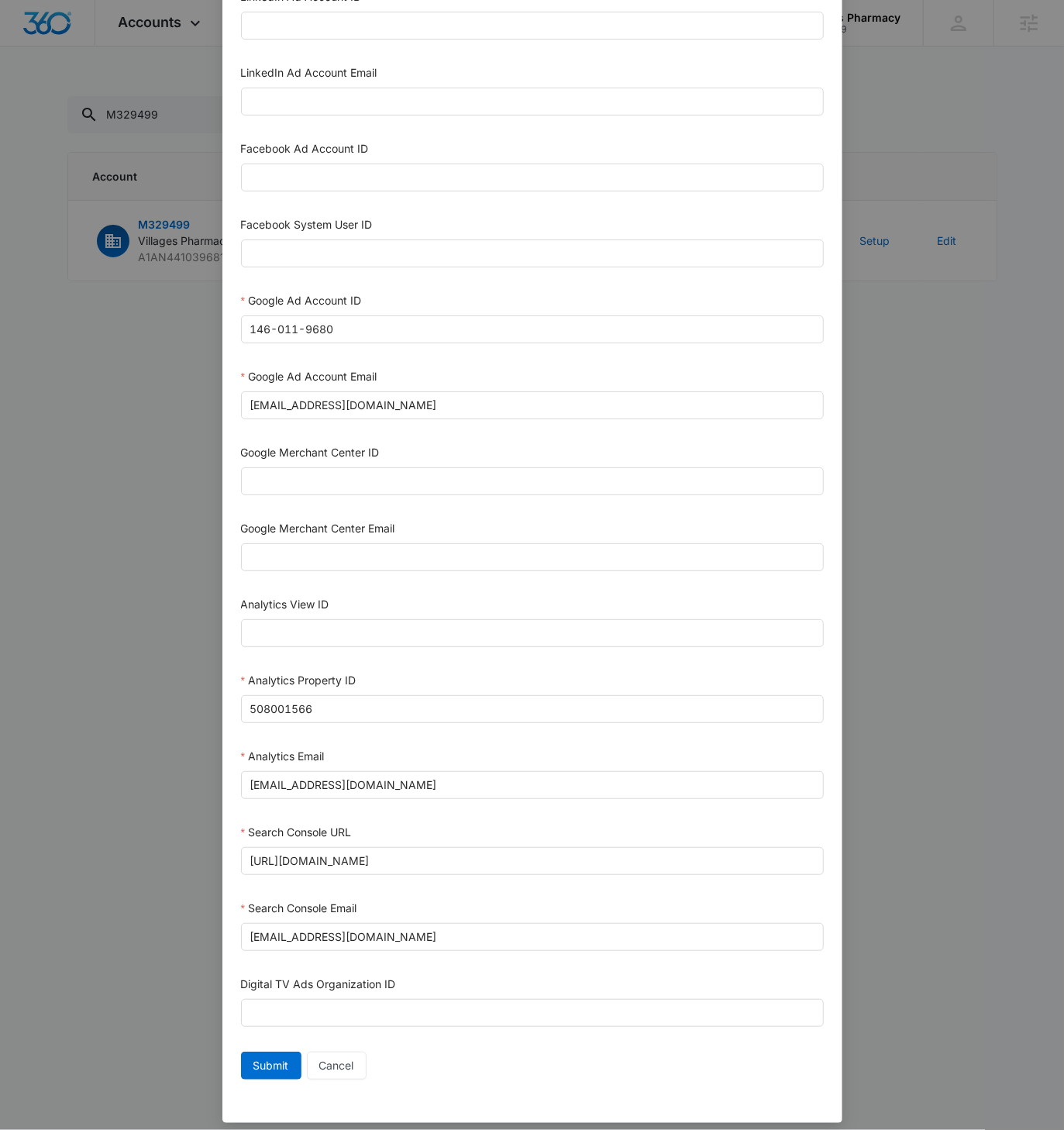
scroll to position [0, 0]
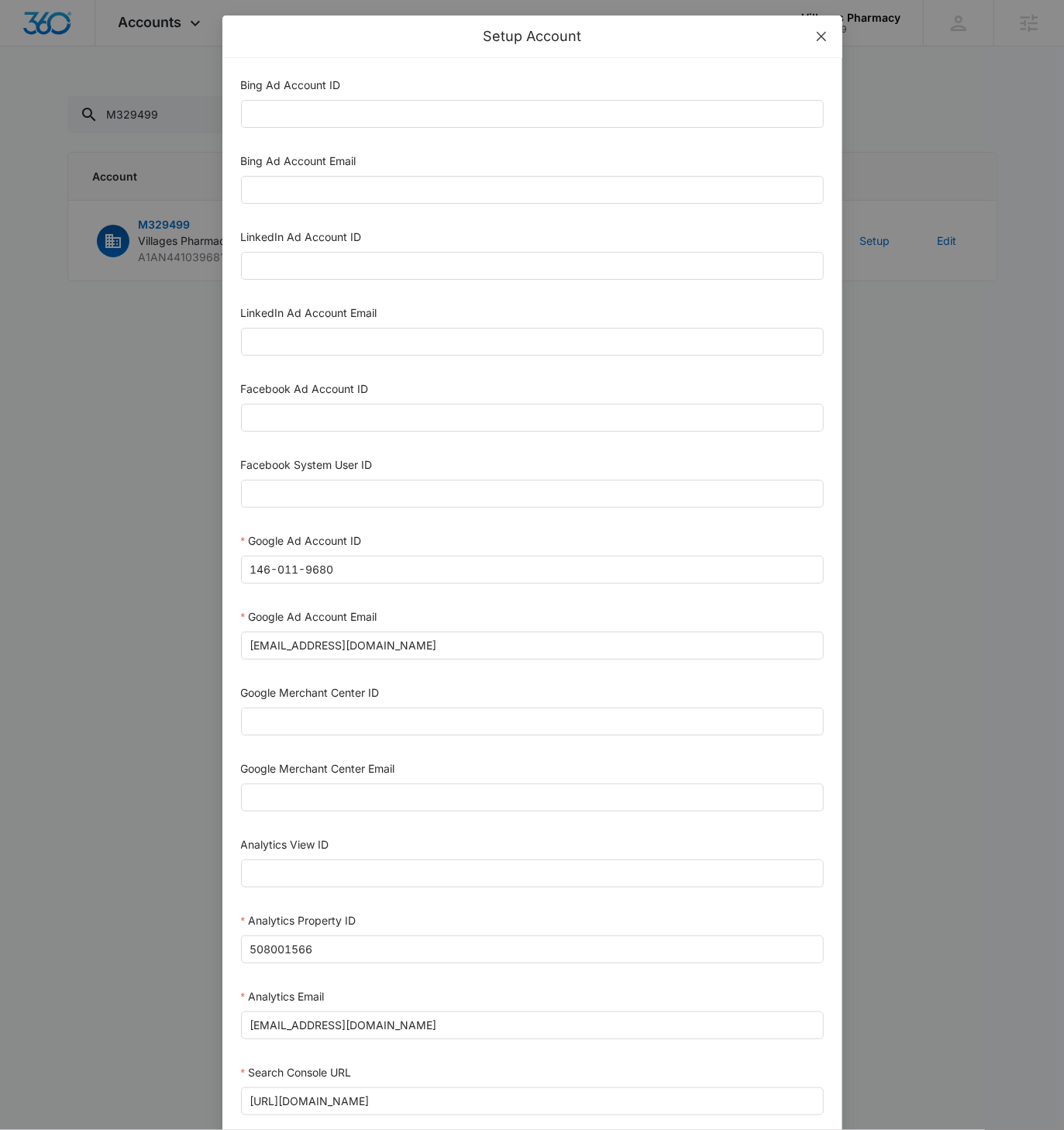
click at [817, 40] on icon "close" at bounding box center [821, 36] width 12 height 12
